Goal: Task Accomplishment & Management: Complete application form

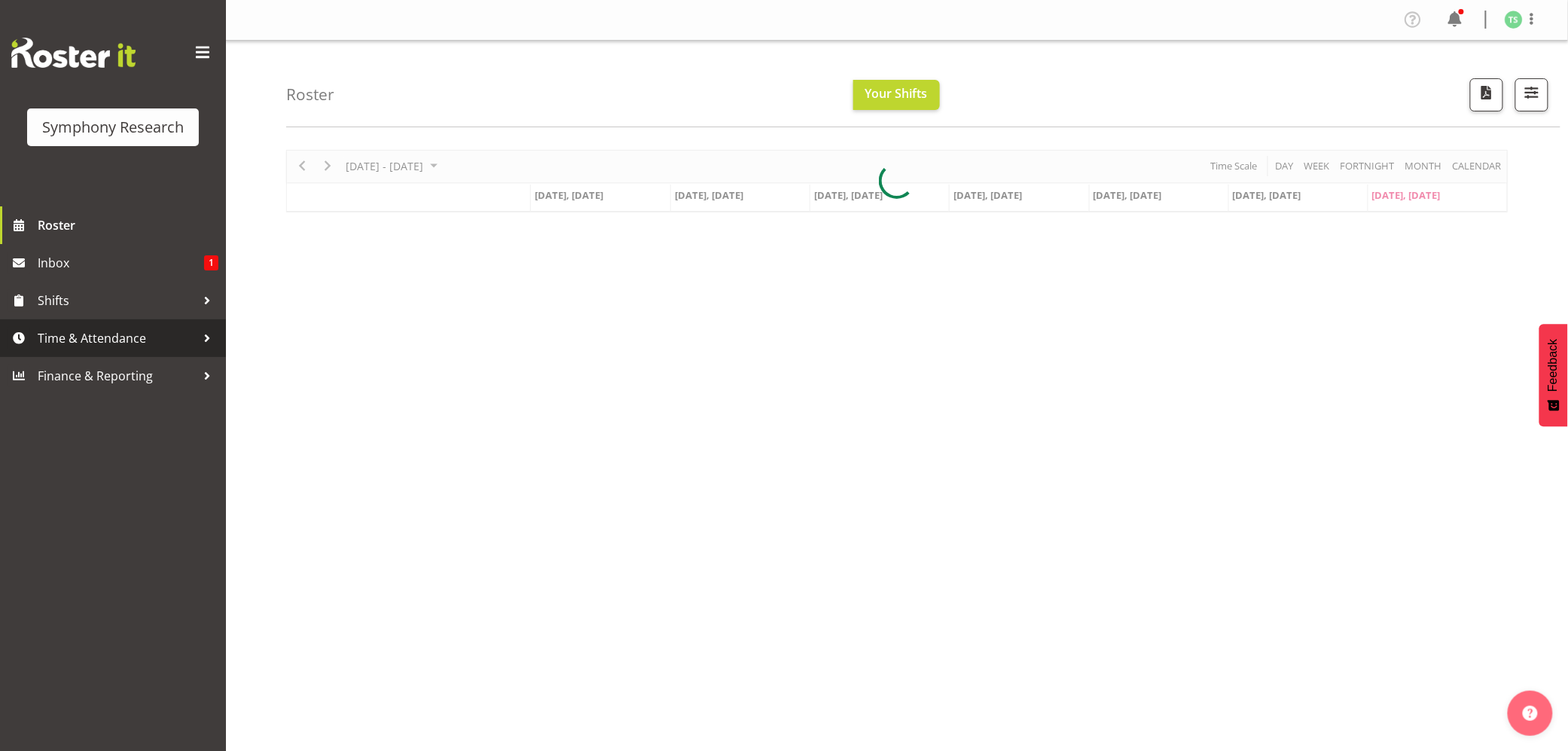
click at [73, 324] on link "Time & Attendance" at bounding box center [113, 338] width 226 height 38
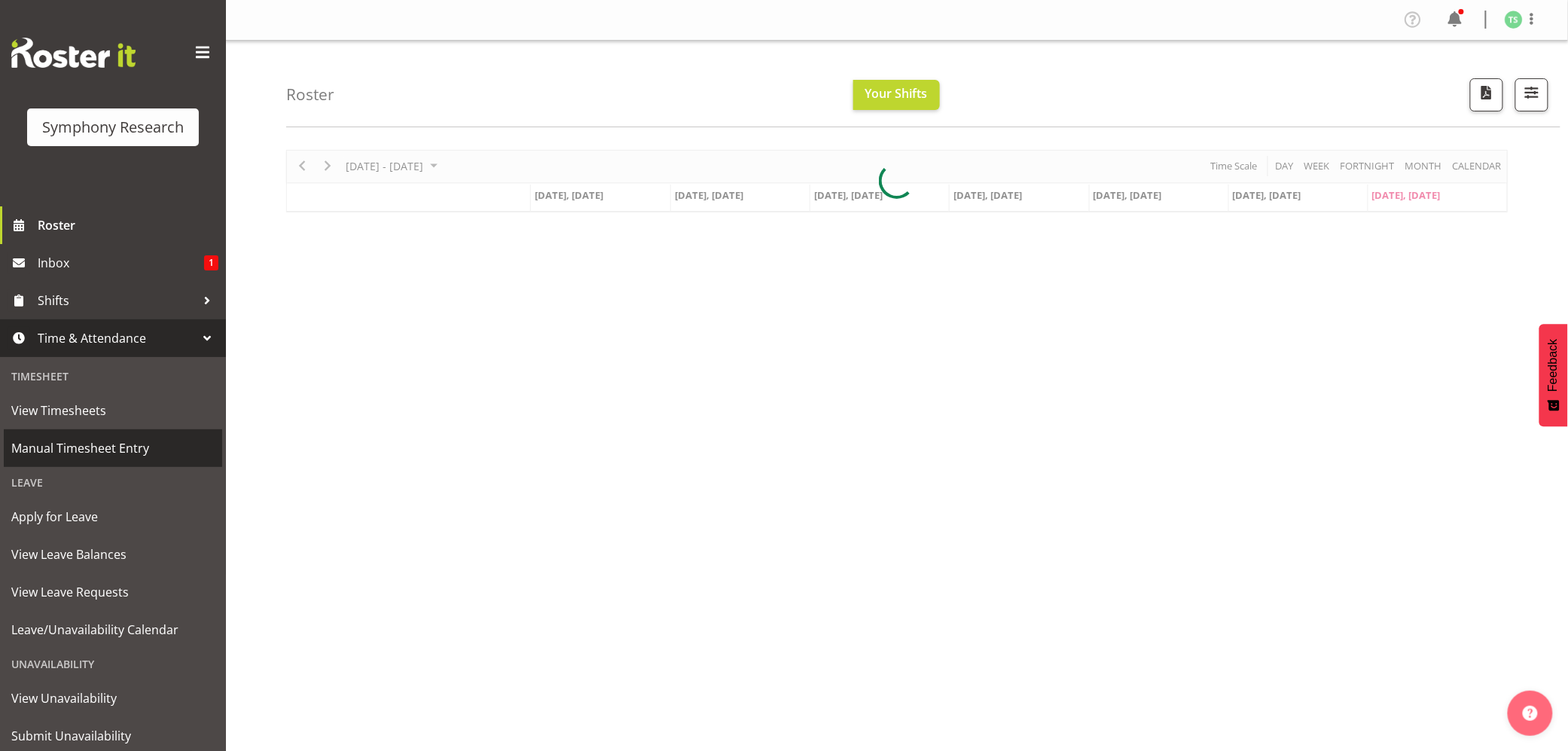
click at [69, 443] on span "Manual Timesheet Entry" at bounding box center [113, 448] width 203 height 22
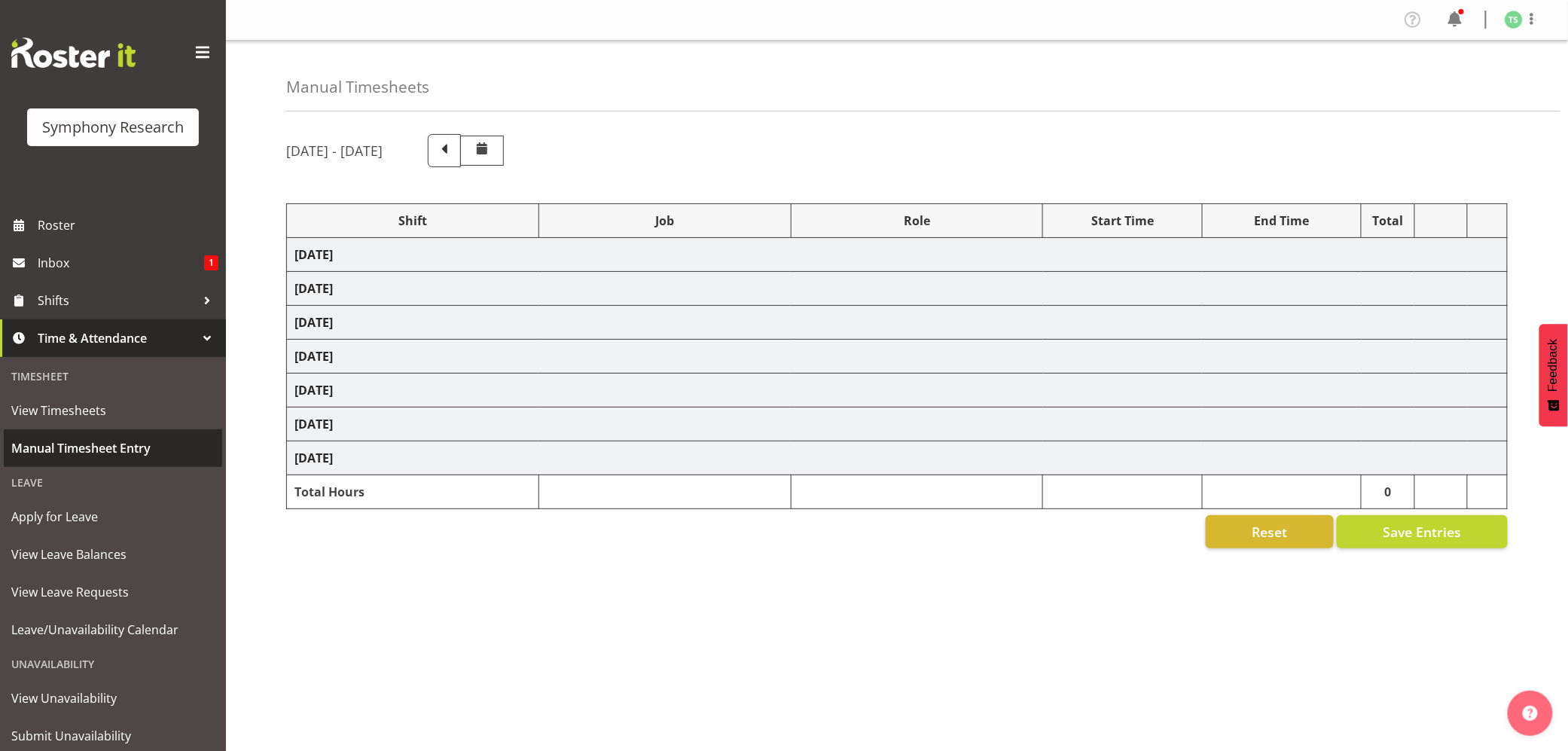
select select "81741"
select select "10587"
select select "47"
select select "81741"
select select "10587"
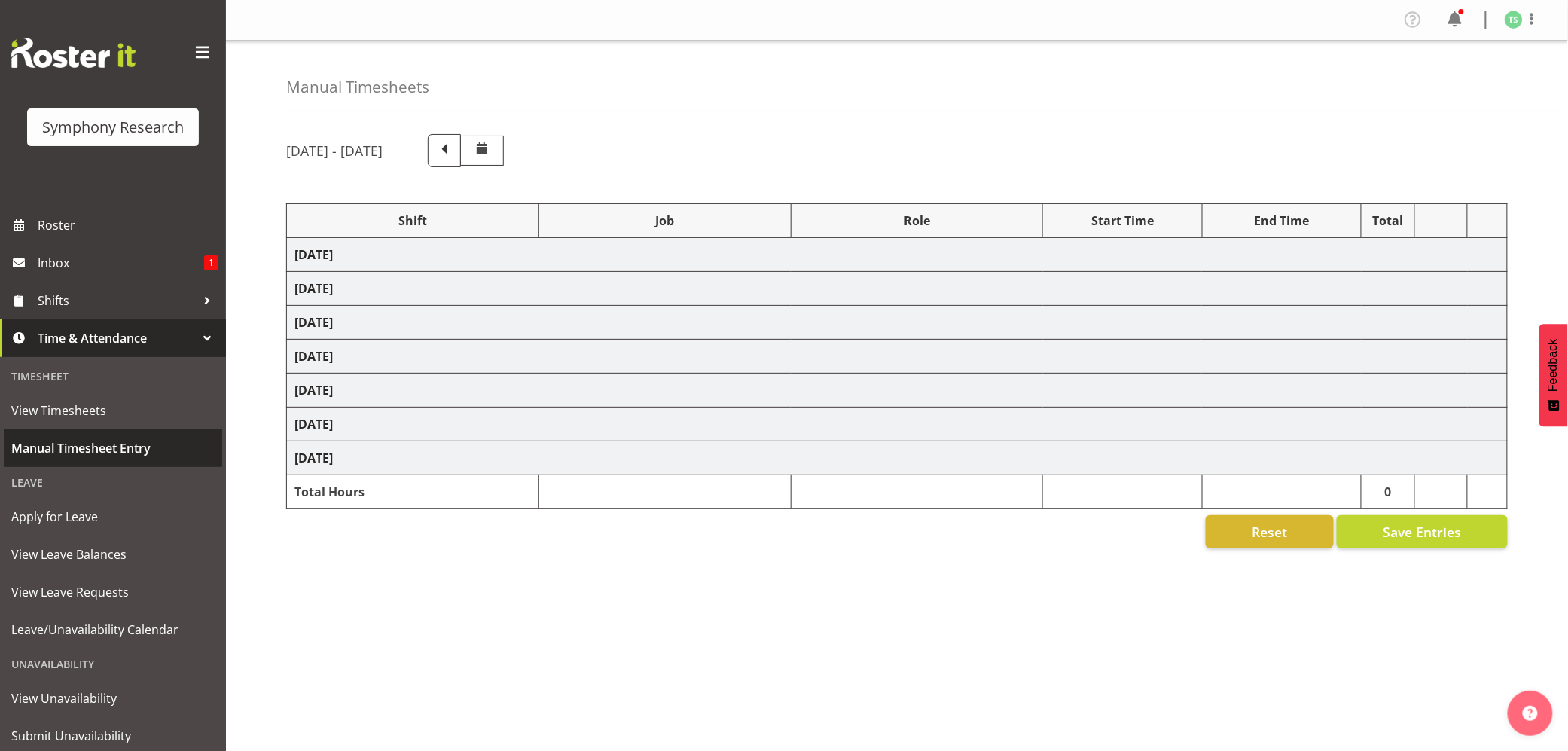
select select "47"
select select "48116"
select select "10587"
select select "47"
select select "56692"
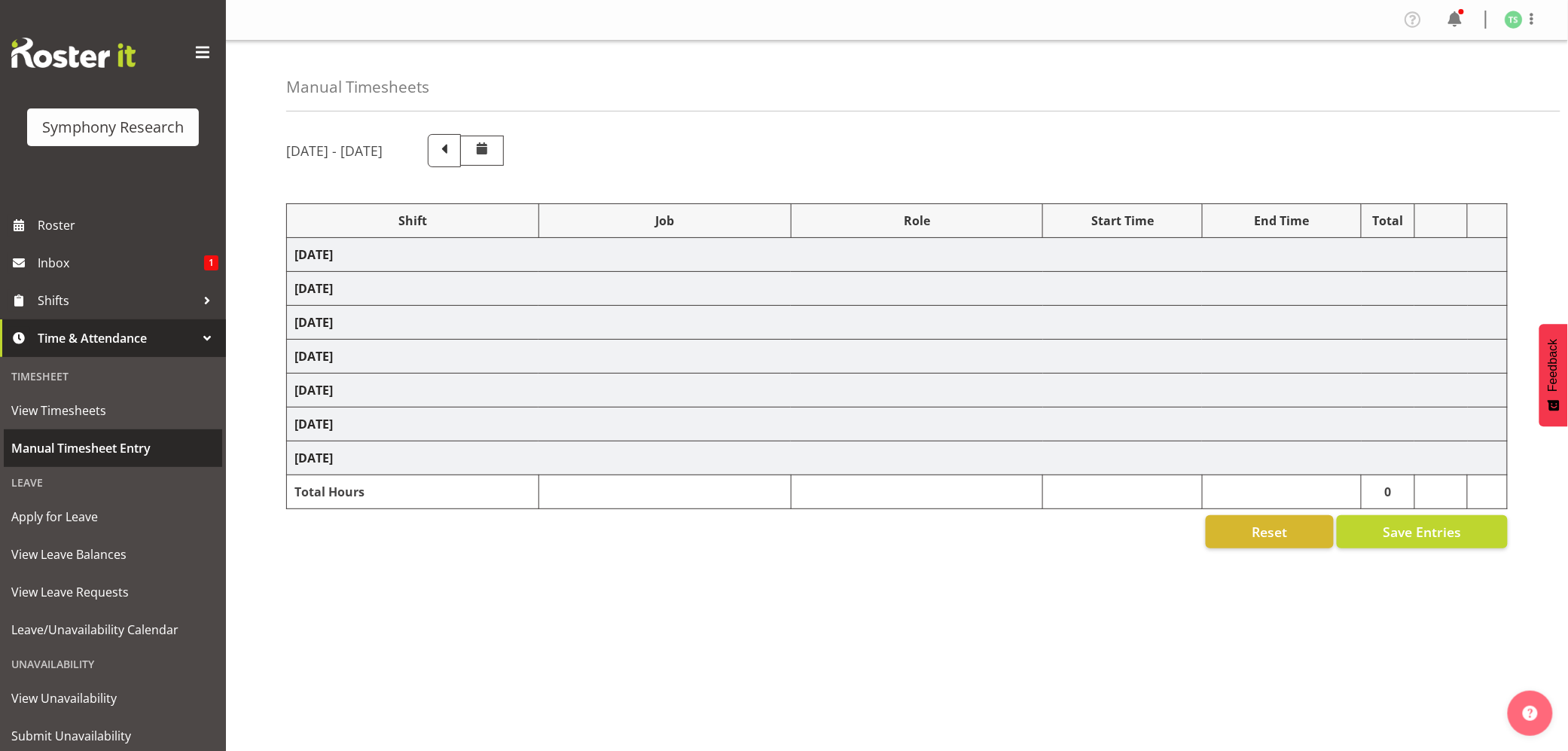
select select "10499"
select select "47"
select select "56692"
select select "10499"
select select "47"
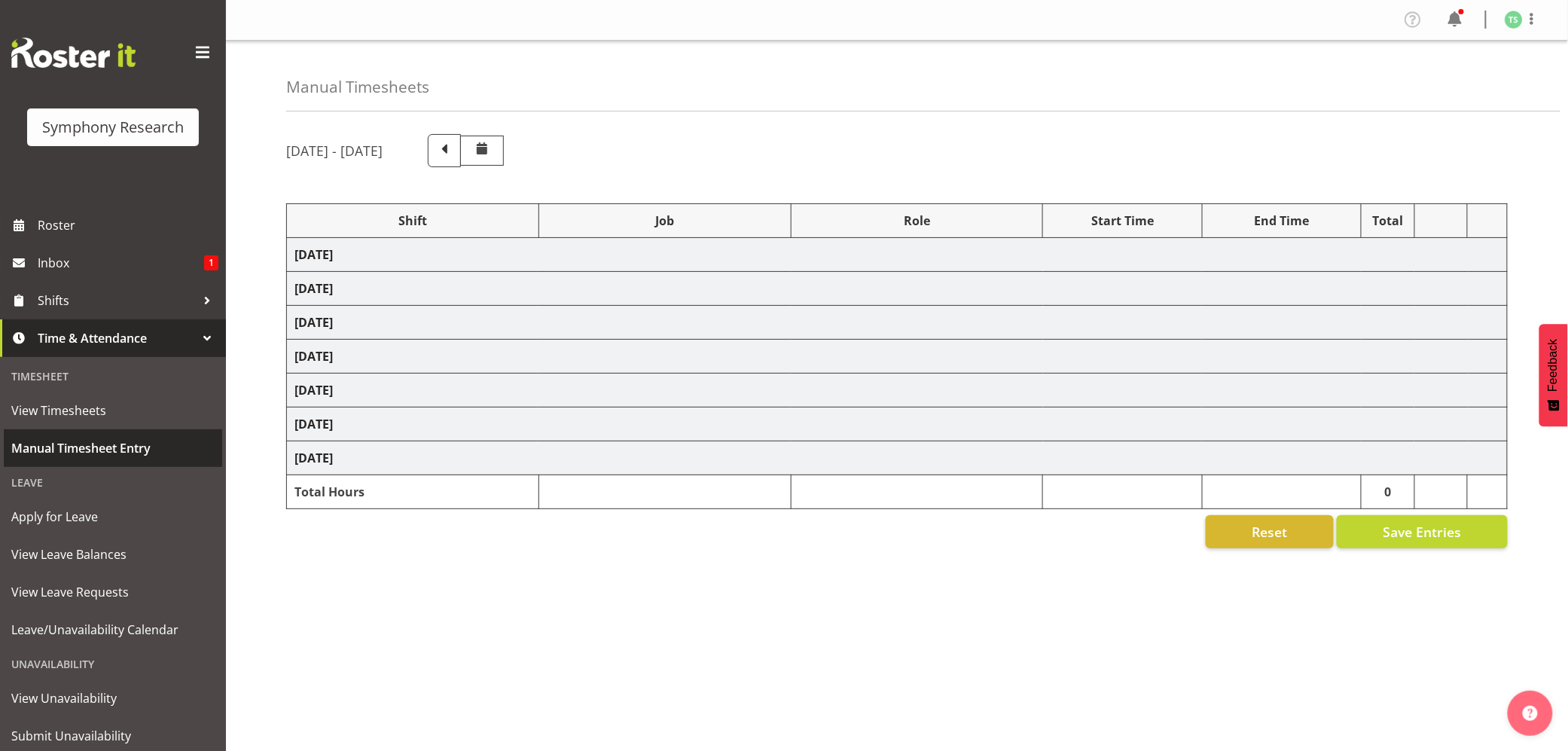
select select "81741"
select select "10587"
select select "47"
select select "81741"
select select "10587"
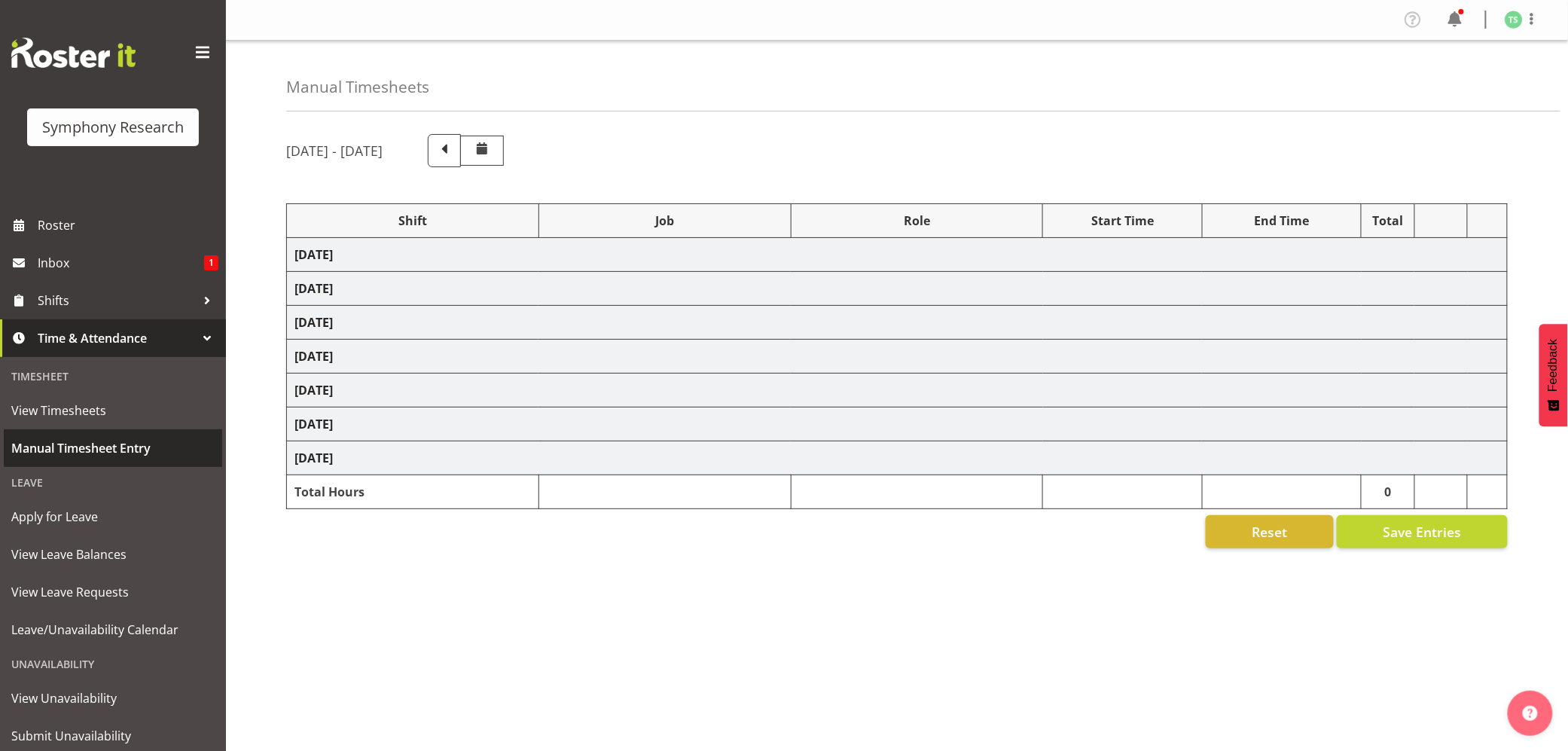
select select "47"
select select "48116"
select select "10587"
select select "47"
select select "56692"
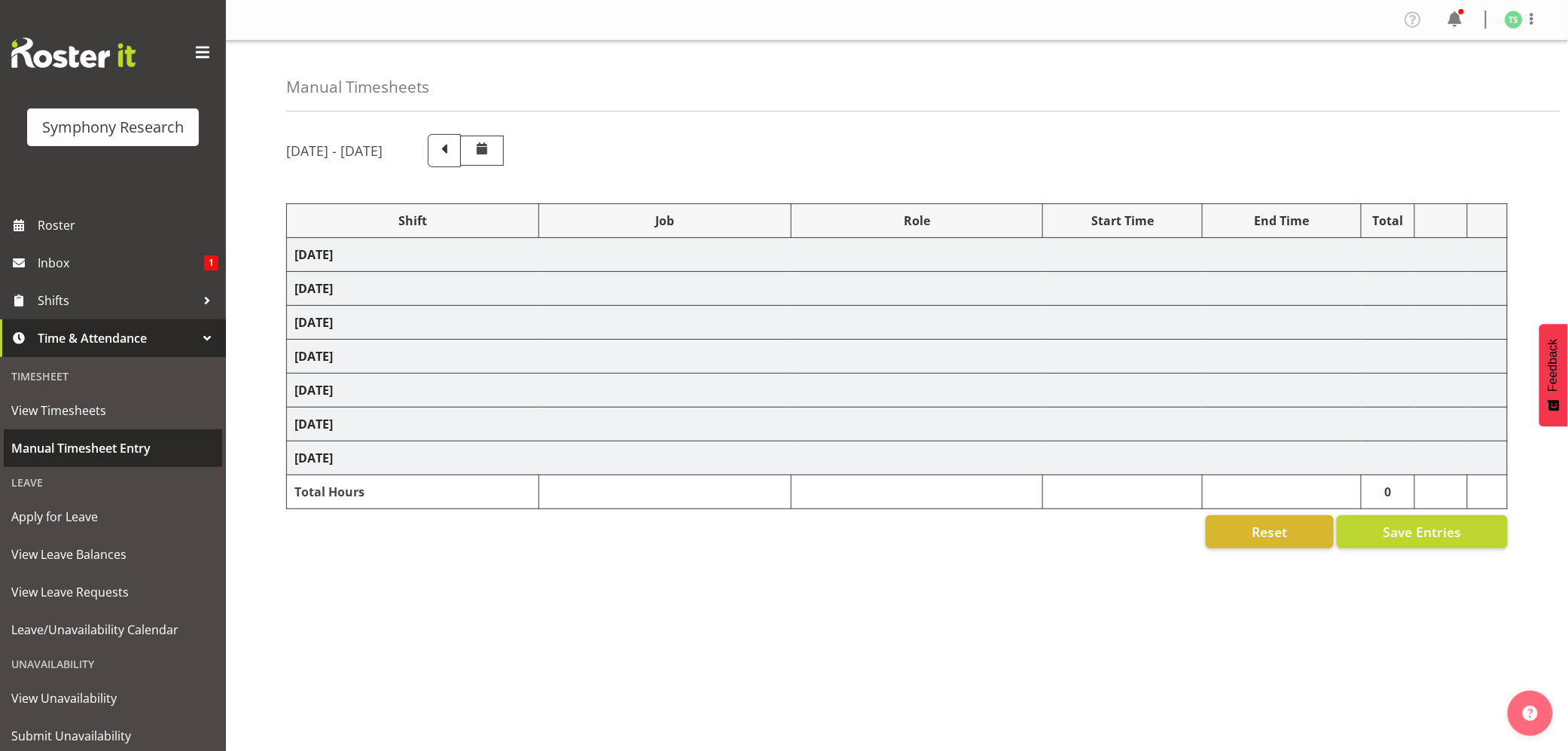
select select "10499"
select select "47"
select select "10527"
select select "47"
select select "10499"
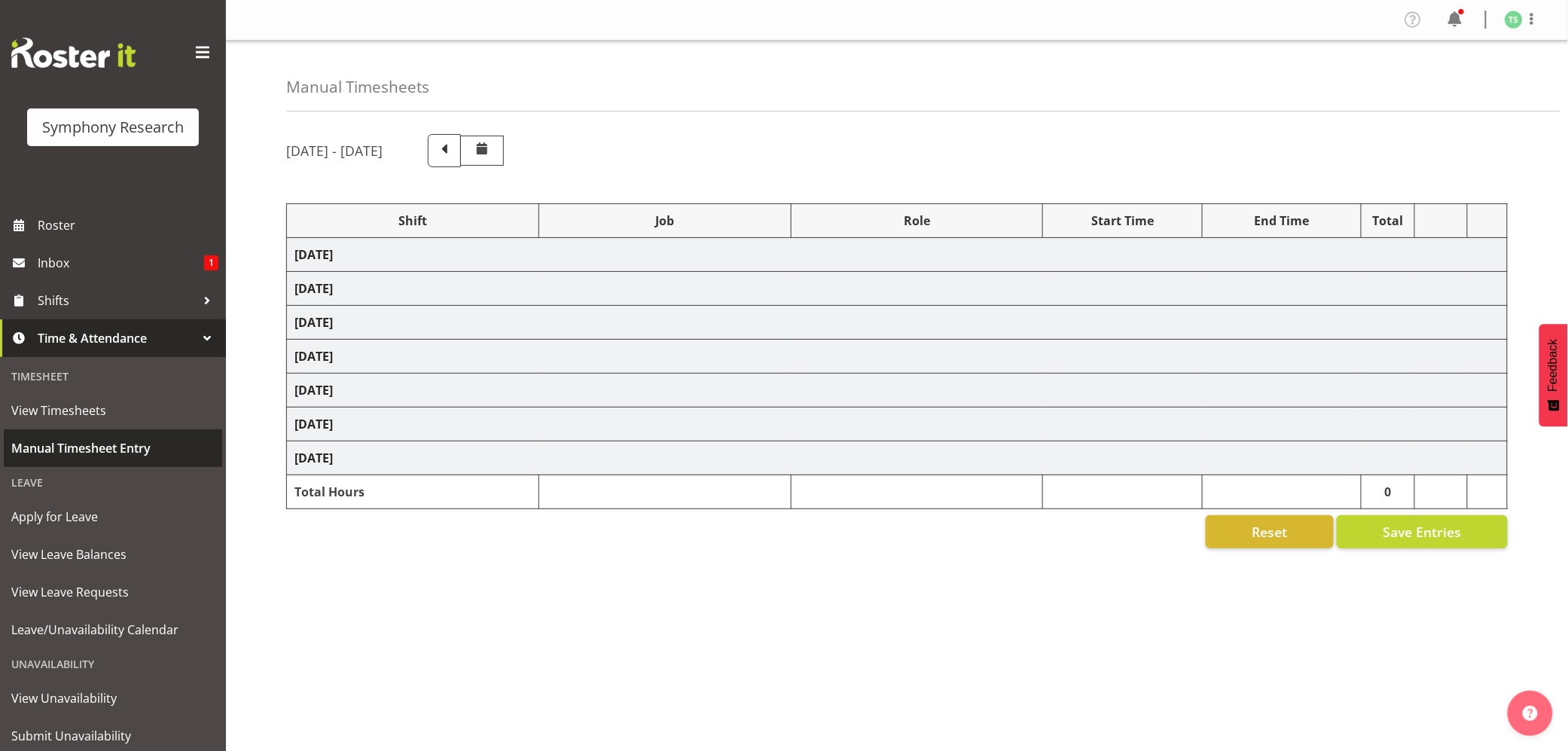
select select "47"
select select "10499"
select select "47"
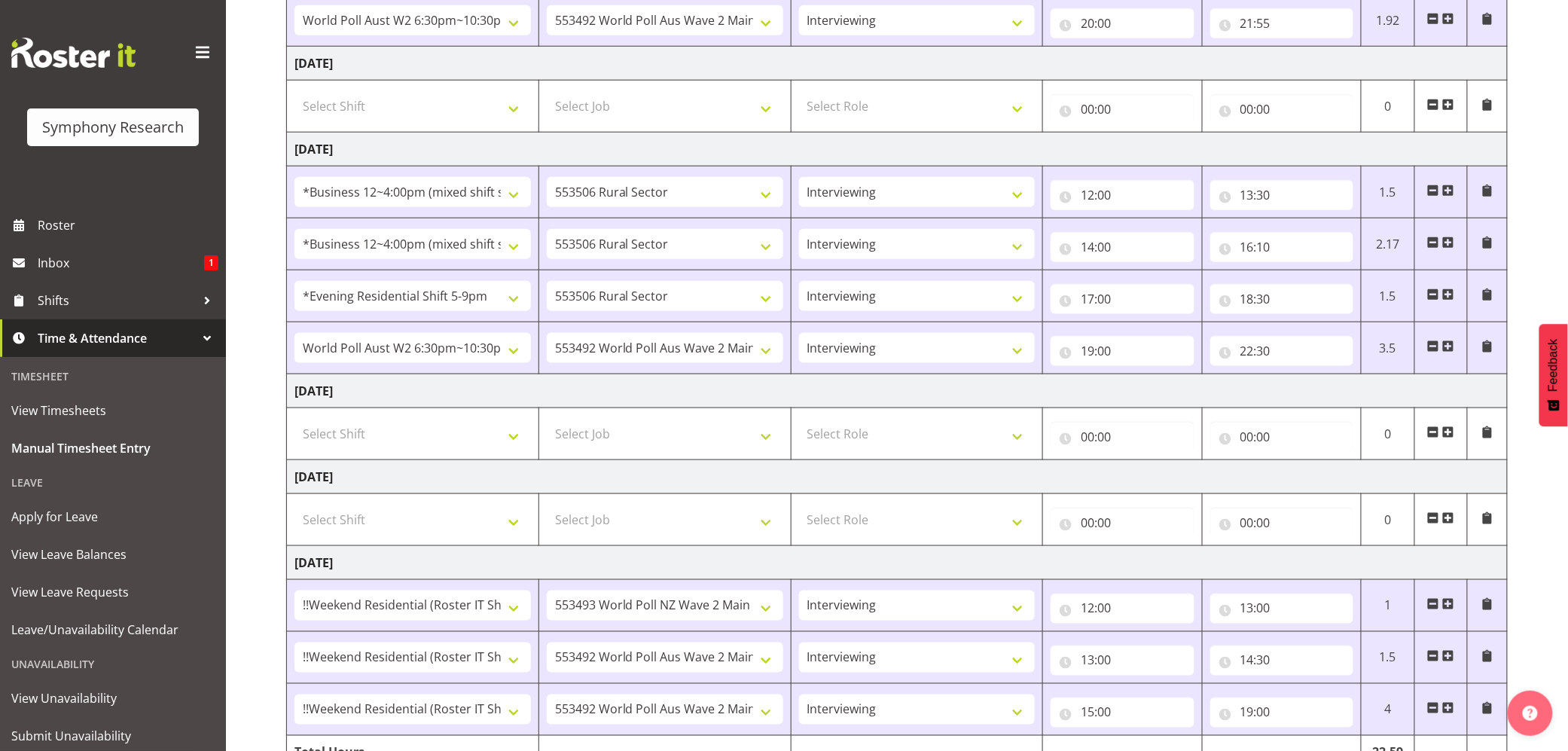
scroll to position [663, 0]
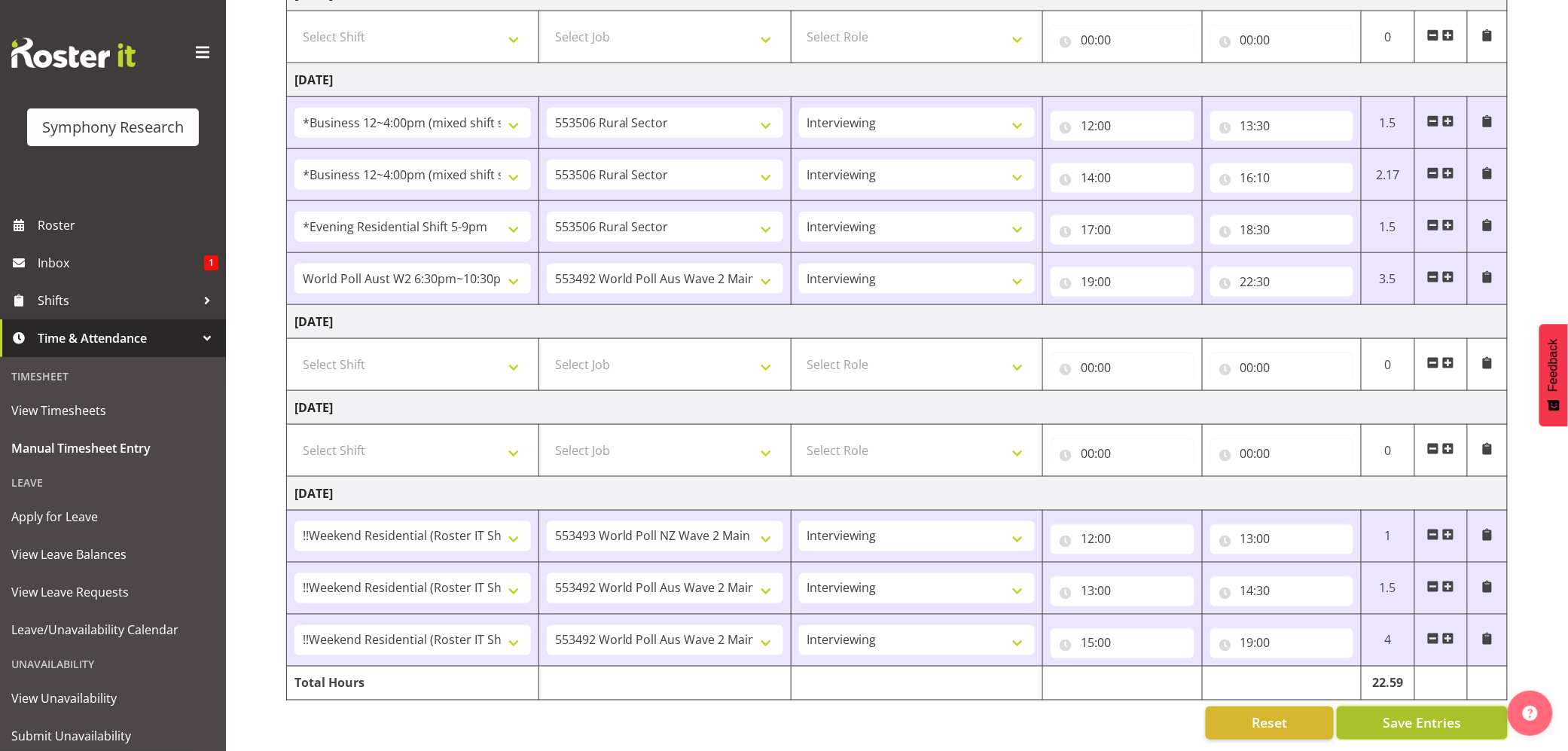
click at [1439, 713] on span "Save Entries" at bounding box center [1421, 722] width 79 height 19
click at [1429, 697] on div "Timesheet Entries Save" at bounding box center [1452, 702] width 144 height 18
click at [1429, 696] on div "Timesheet Entries Save" at bounding box center [1452, 702] width 144 height 18
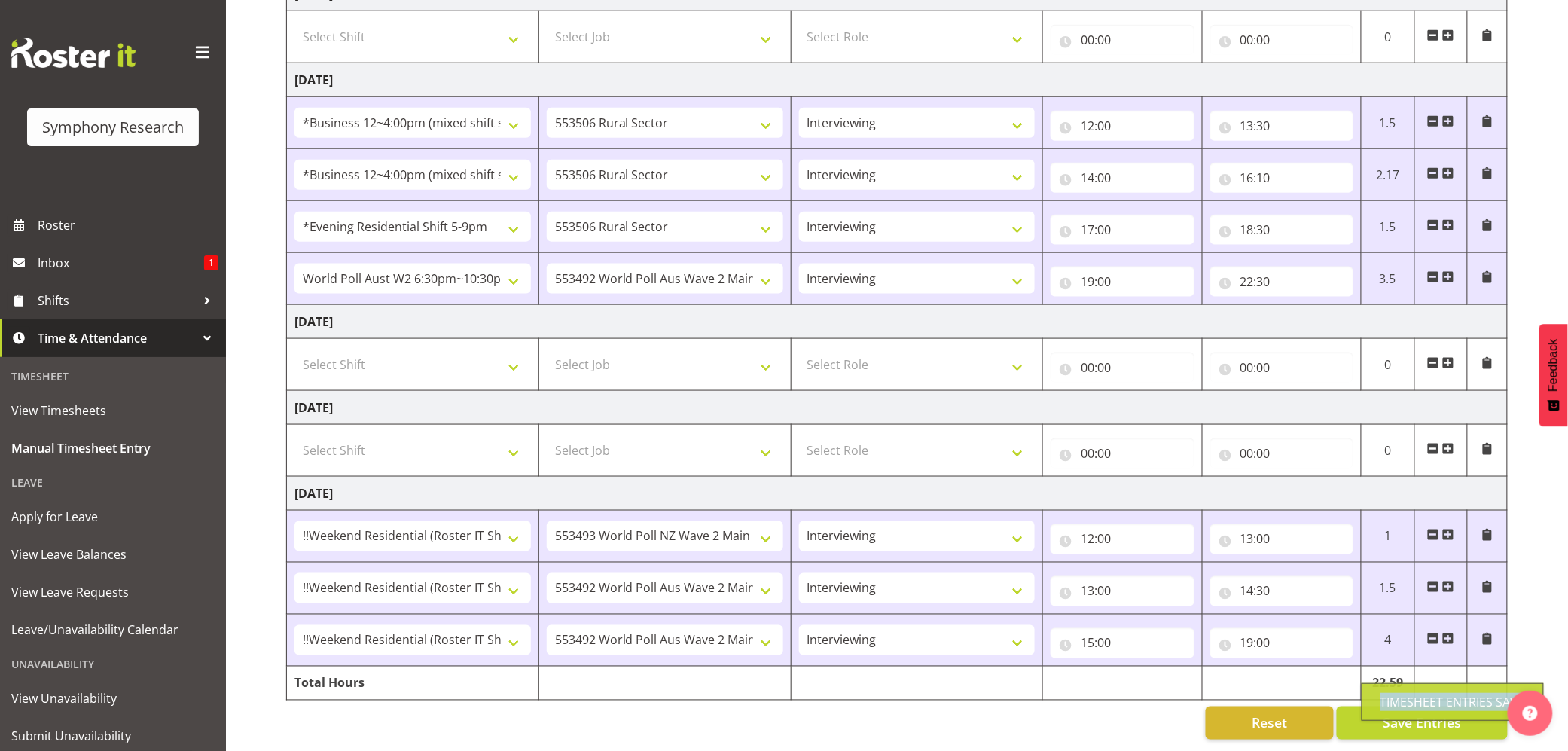
click at [1426, 699] on div "Timesheet Entries Save" at bounding box center [1452, 702] width 144 height 18
click at [1427, 696] on div "Timesheet Entries Save" at bounding box center [1452, 702] width 182 height 38
click at [1428, 707] on button "Save Entries" at bounding box center [1422, 723] width 171 height 33
click at [1427, 707] on button "Save Entries" at bounding box center [1422, 723] width 171 height 33
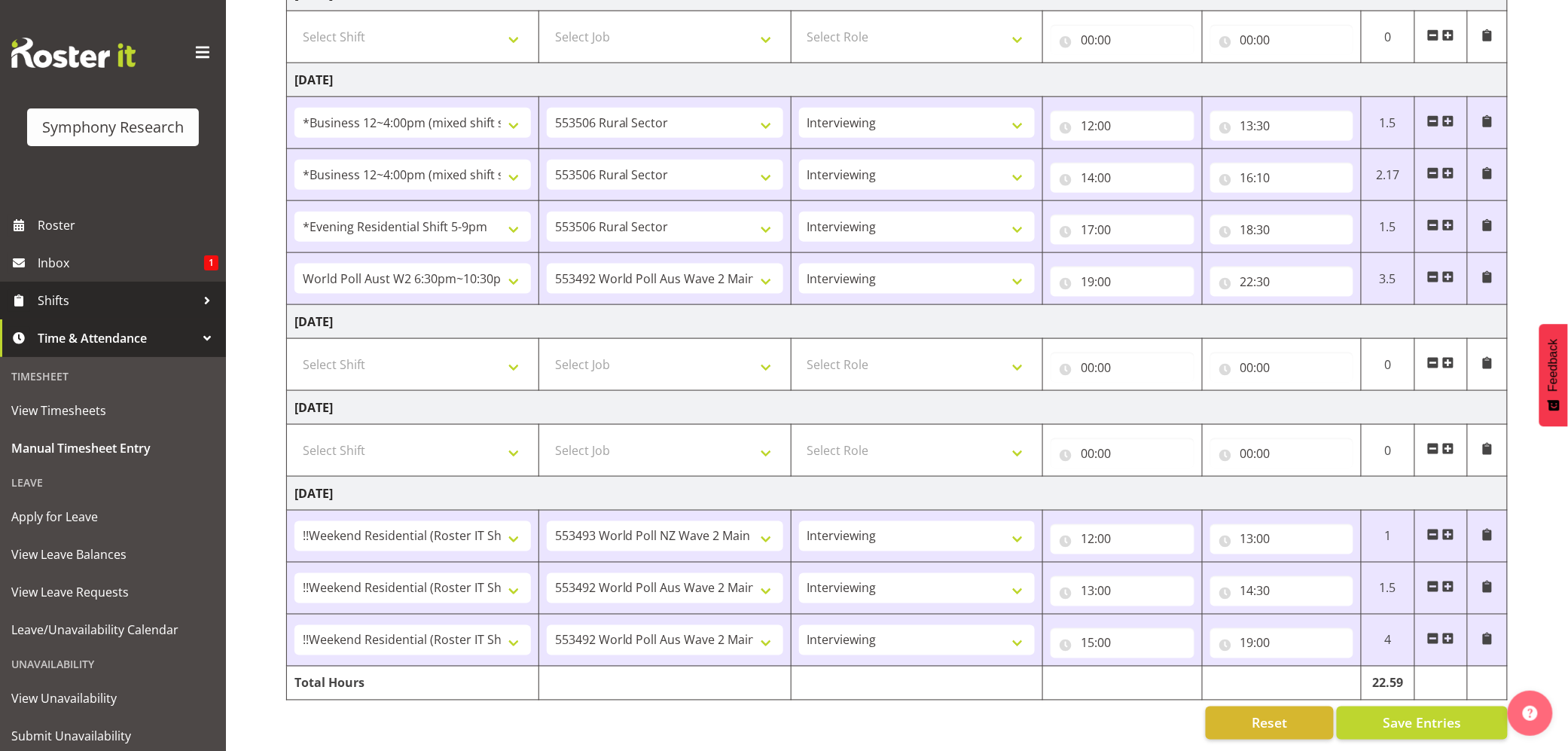
click at [71, 302] on span "Shifts" at bounding box center [116, 301] width 158 height 22
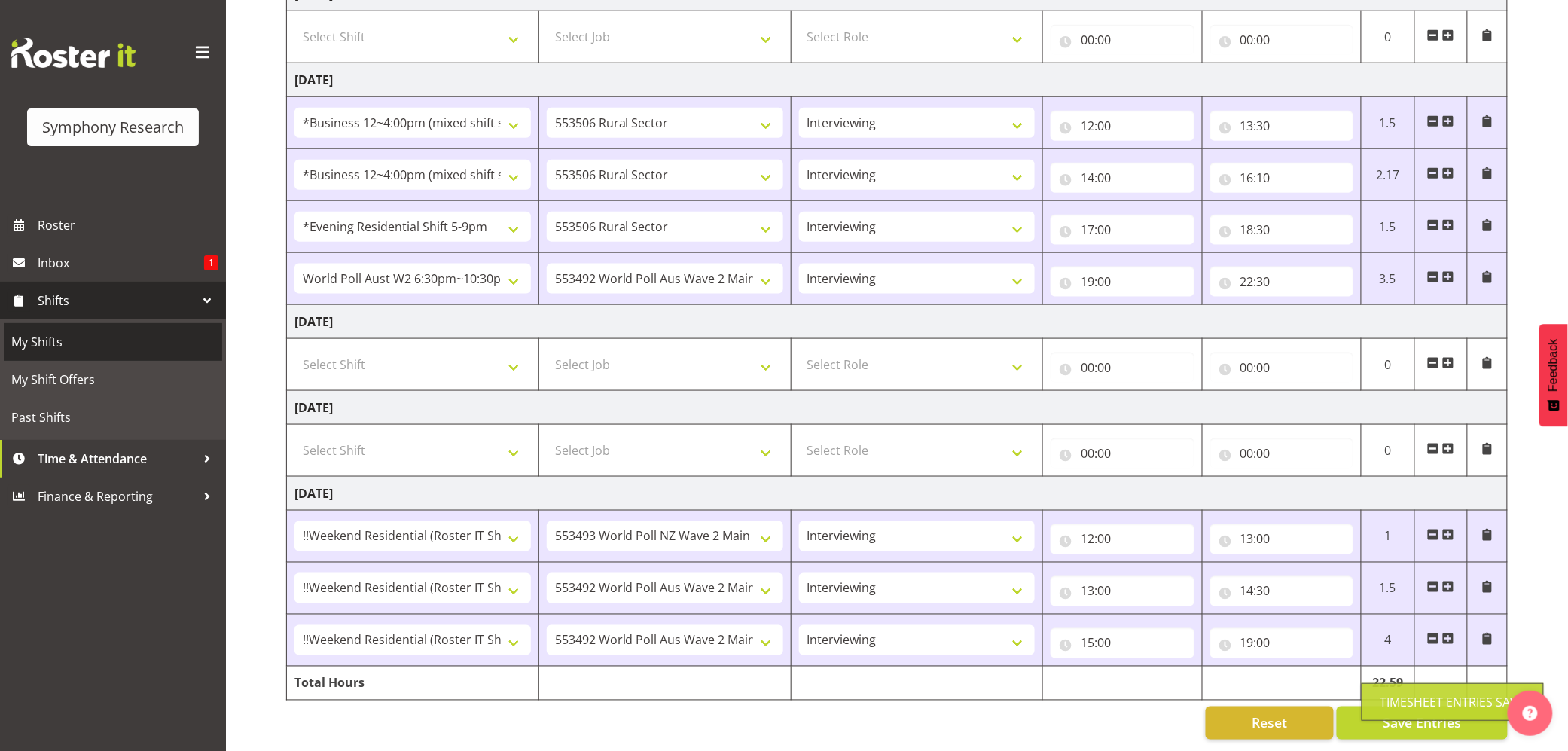
click at [39, 342] on span "My Shifts" at bounding box center [113, 342] width 203 height 22
